Goal: Task Accomplishment & Management: Complete application form

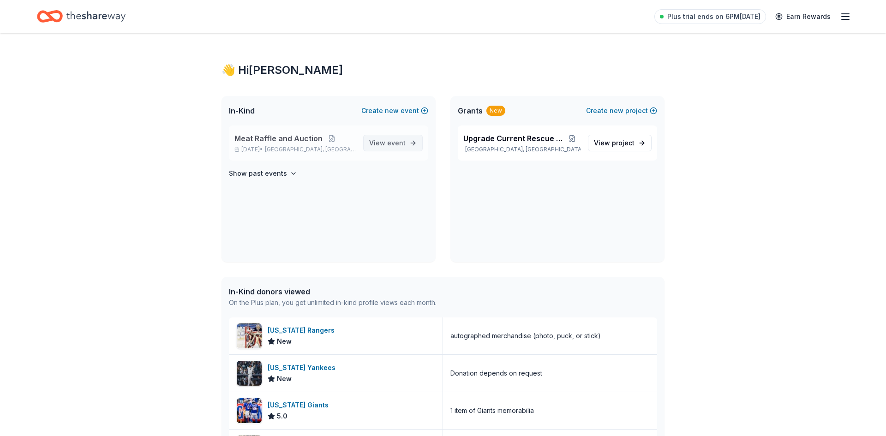
click at [380, 143] on span "View event" at bounding box center [387, 143] width 36 height 11
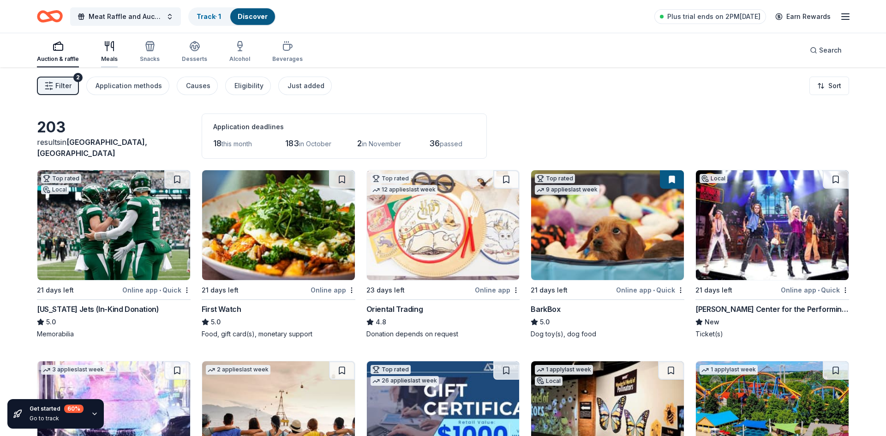
click at [105, 44] on icon "button" at bounding box center [107, 44] width 4 height 4
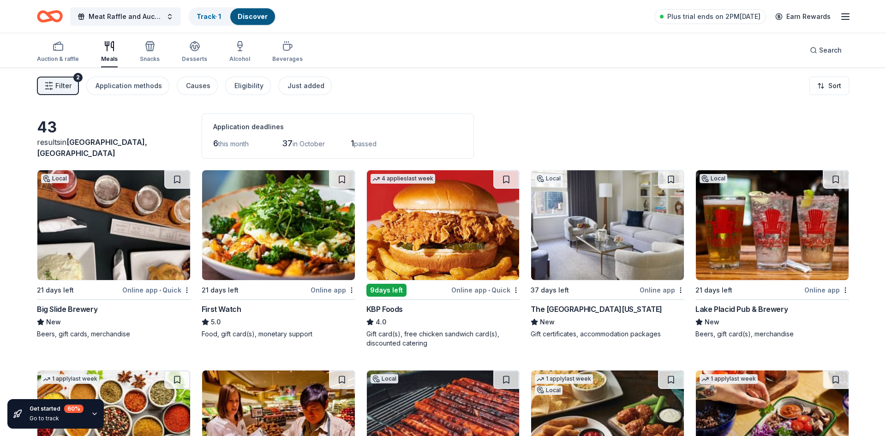
click at [41, 399] on div "Get started 60 % Go to track" at bounding box center [55, 414] width 96 height 30
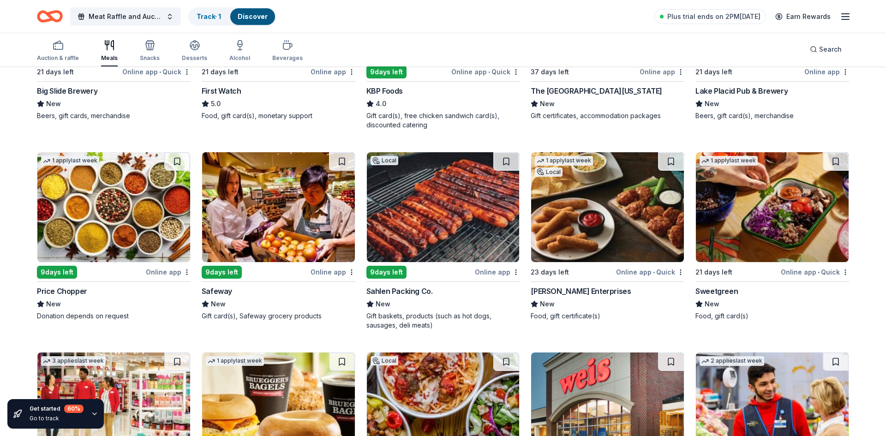
scroll to position [228, 0]
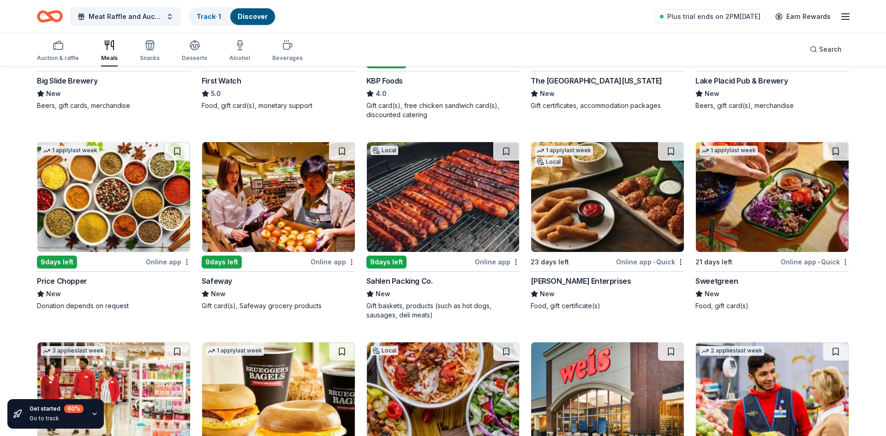
click at [457, 192] on img at bounding box center [443, 197] width 153 height 110
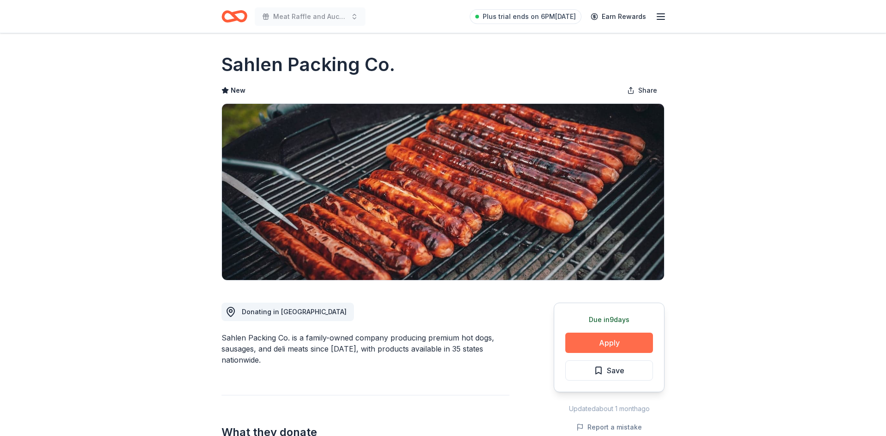
click at [605, 341] on button "Apply" at bounding box center [609, 343] width 88 height 20
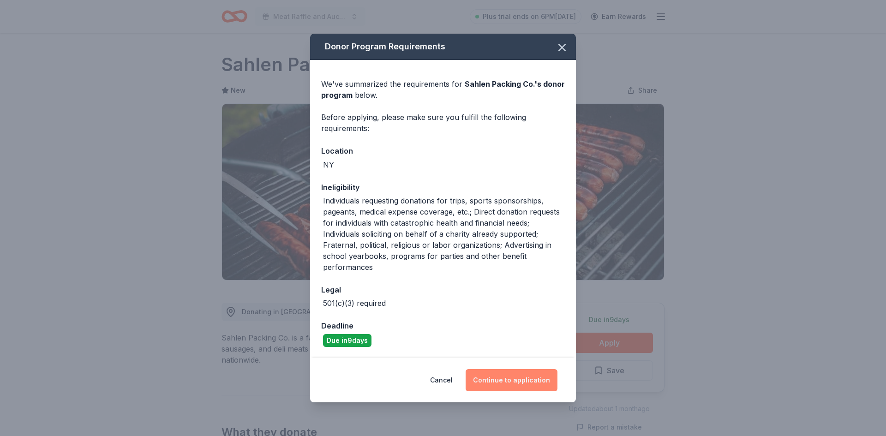
click at [513, 381] on button "Continue to application" at bounding box center [512, 380] width 92 height 22
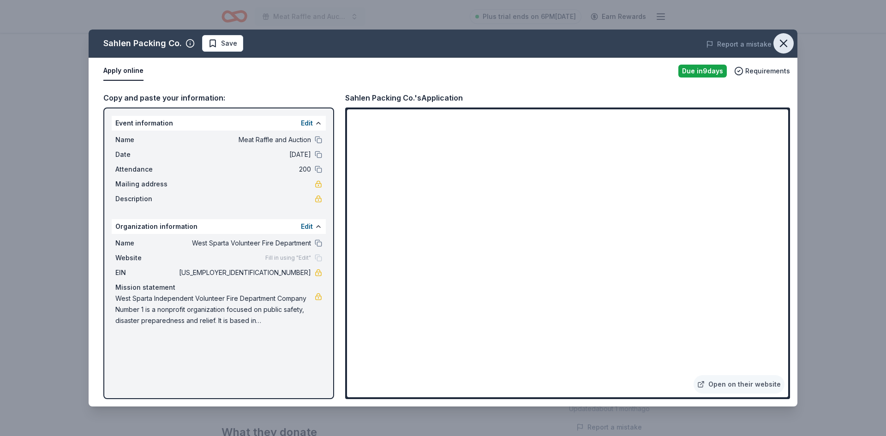
click at [783, 46] on icon "button" at bounding box center [783, 43] width 13 height 13
